Goal: Find specific page/section: Find specific page/section

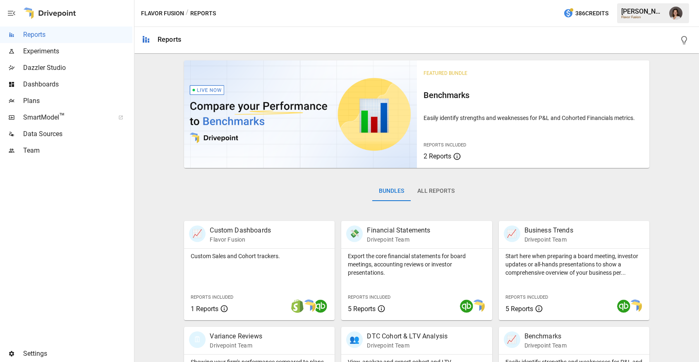
click at [58, 179] on div at bounding box center [66, 252] width 132 height 187
click at [67, 65] on span "Dazzler Studio" at bounding box center [77, 68] width 109 height 10
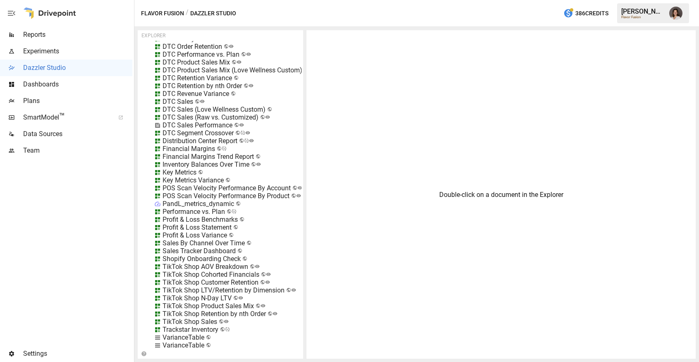
scroll to position [9085, 0]
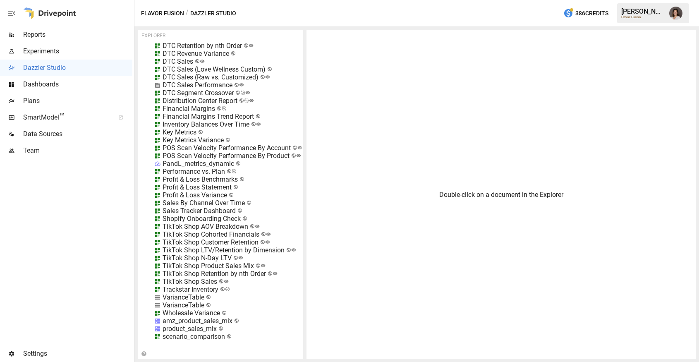
click at [223, 290] on icon at bounding box center [223, 289] width 4 height 4
click at [114, 283] on div "95d2ff74-f27f-4817-a729-ab7fd0c38873" at bounding box center [104, 283] width 82 height 5
